Goal: Transaction & Acquisition: Purchase product/service

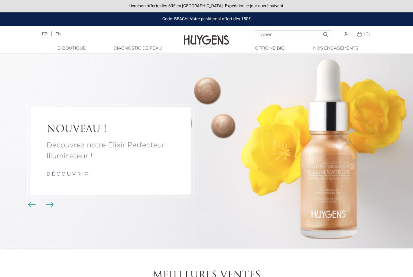
type input "Toner"
click at [326, 33] on button " Rechercher" at bounding box center [325, 33] width 11 height 8
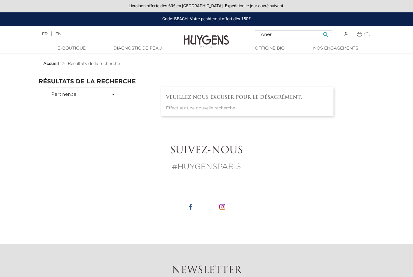
click at [264, 32] on input "Toner" at bounding box center [293, 35] width 77 height 8
type input "Sérum"
click at [326, 33] on button " Rechercher" at bounding box center [325, 33] width 11 height 8
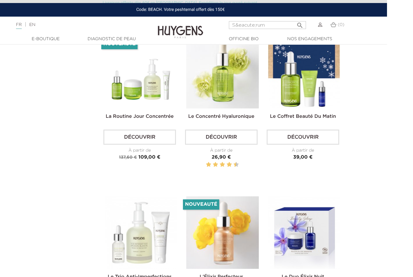
scroll to position [917, 0]
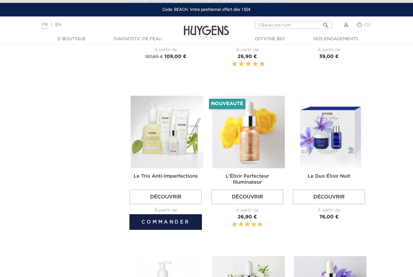
scroll to position [955, 0]
click at [144, 162] on img at bounding box center [167, 132] width 73 height 73
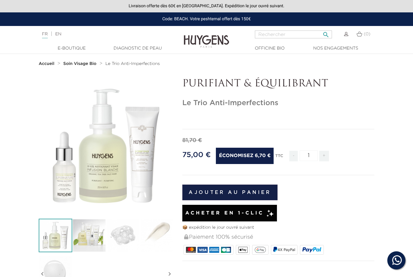
click at [274, 37] on input "Rechercher" at bounding box center [293, 35] width 77 height 8
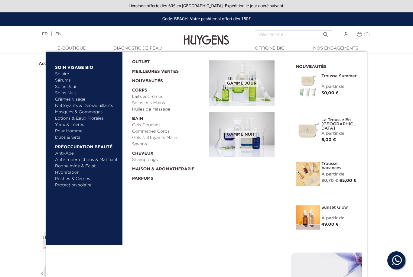
click at [56, 80] on link "Sérums" at bounding box center [86, 80] width 63 height 6
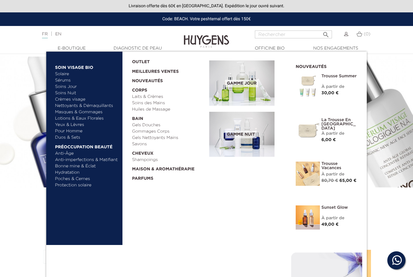
click at [62, 161] on link "Anti-imperfections & Matifiant" at bounding box center [86, 160] width 63 height 6
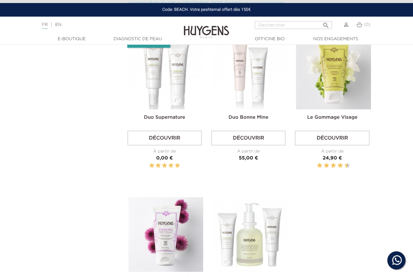
scroll to position [570, 0]
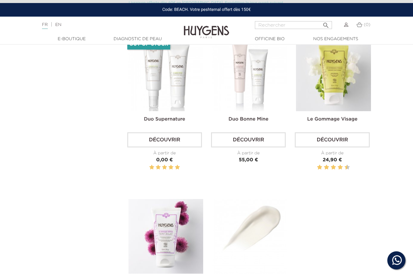
click at [226, 261] on img at bounding box center [249, 236] width 75 height 75
